Goal: Task Accomplishment & Management: Use online tool/utility

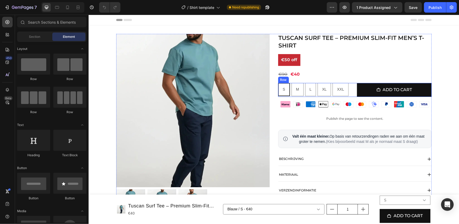
click at [352, 88] on div "S S S M M M L L L XL XL XL XXL XXL XXL Product Variants & Swatches Add to cart …" at bounding box center [354, 90] width 153 height 14
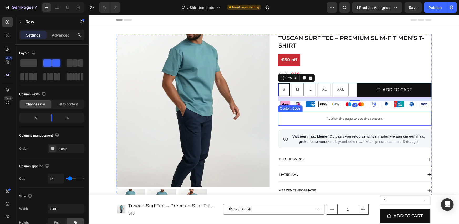
click at [338, 121] on div "Publish the page to see the content." at bounding box center [354, 118] width 153 height 14
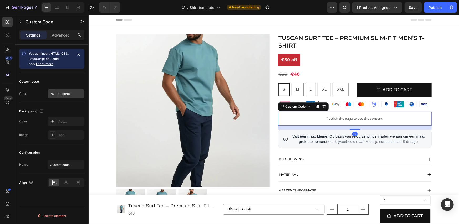
click at [66, 92] on div "Custom" at bounding box center [70, 94] width 25 height 5
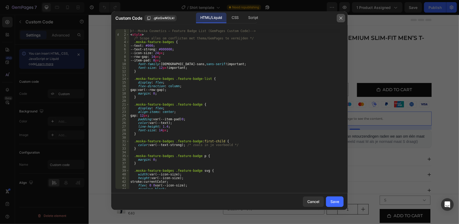
click at [338, 18] on button "button" at bounding box center [340, 18] width 8 height 8
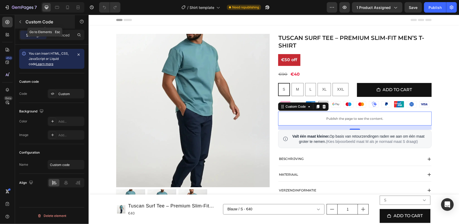
click at [54, 23] on p "Custom Code" at bounding box center [47, 22] width 45 height 6
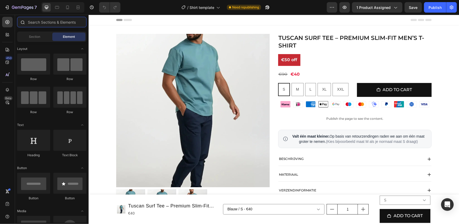
click at [55, 23] on input "text" at bounding box center [51, 22] width 69 height 11
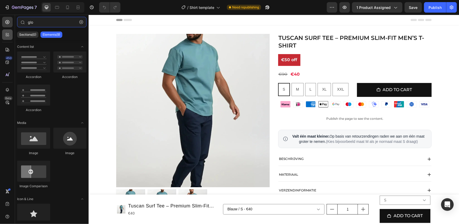
type input "glo"
click at [11, 37] on div at bounding box center [7, 34] width 11 height 11
click at [41, 24] on input "glo" at bounding box center [51, 22] width 69 height 11
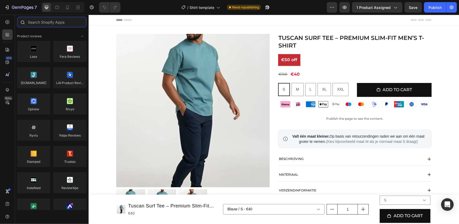
click at [41, 24] on input "text" at bounding box center [51, 22] width 69 height 11
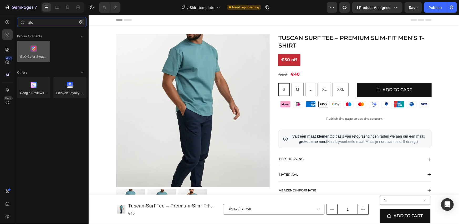
type input "glo"
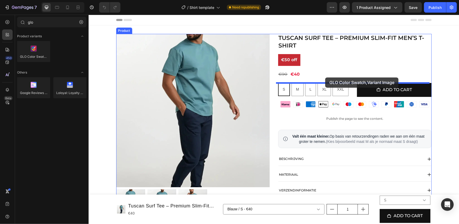
drag, startPoint x: 124, startPoint y: 67, endPoint x: 325, endPoint y: 77, distance: 200.4
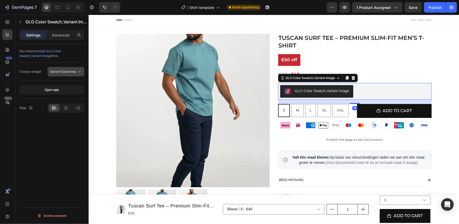
click at [62, 75] on button "Variant Swatches" at bounding box center [66, 71] width 37 height 9
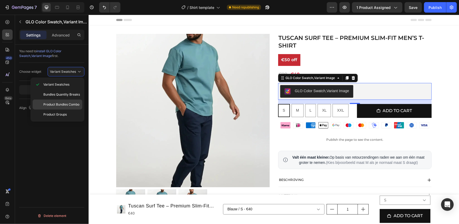
click at [65, 105] on span "Product Bundles Combo" at bounding box center [61, 104] width 36 height 5
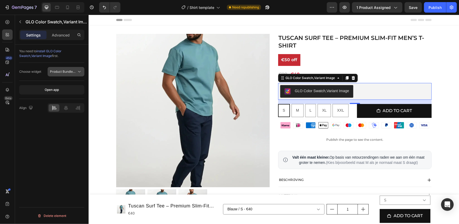
click at [65, 74] on span "Product Bundles Combo" at bounding box center [63, 71] width 27 height 5
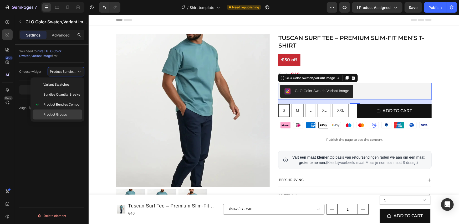
click at [62, 112] on span "Product Groups" at bounding box center [54, 114] width 23 height 5
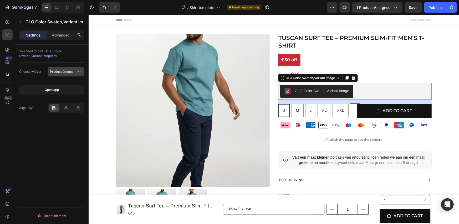
click at [72, 70] on span "Product Groups" at bounding box center [61, 72] width 23 height 4
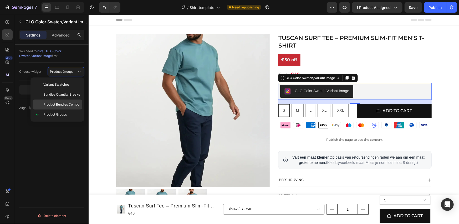
click at [69, 102] on span "Product Bundles Combo" at bounding box center [61, 104] width 36 height 5
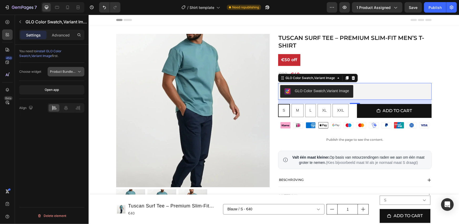
click at [71, 70] on span "Product Bundles Combo" at bounding box center [68, 72] width 36 height 4
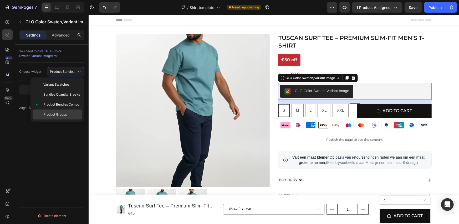
click at [61, 112] on span "Product Groups" at bounding box center [54, 114] width 23 height 5
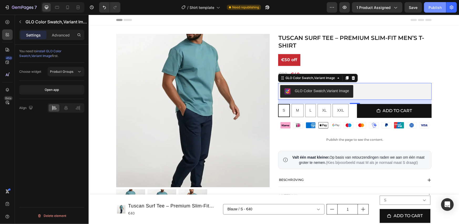
click at [440, 5] on div "Publish" at bounding box center [434, 8] width 13 height 6
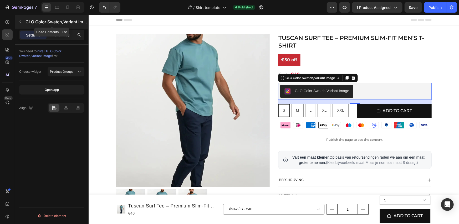
click at [49, 23] on p "GLO Color Swatch,Variant Image" at bounding box center [56, 22] width 62 height 6
